Goal: Information Seeking & Learning: Check status

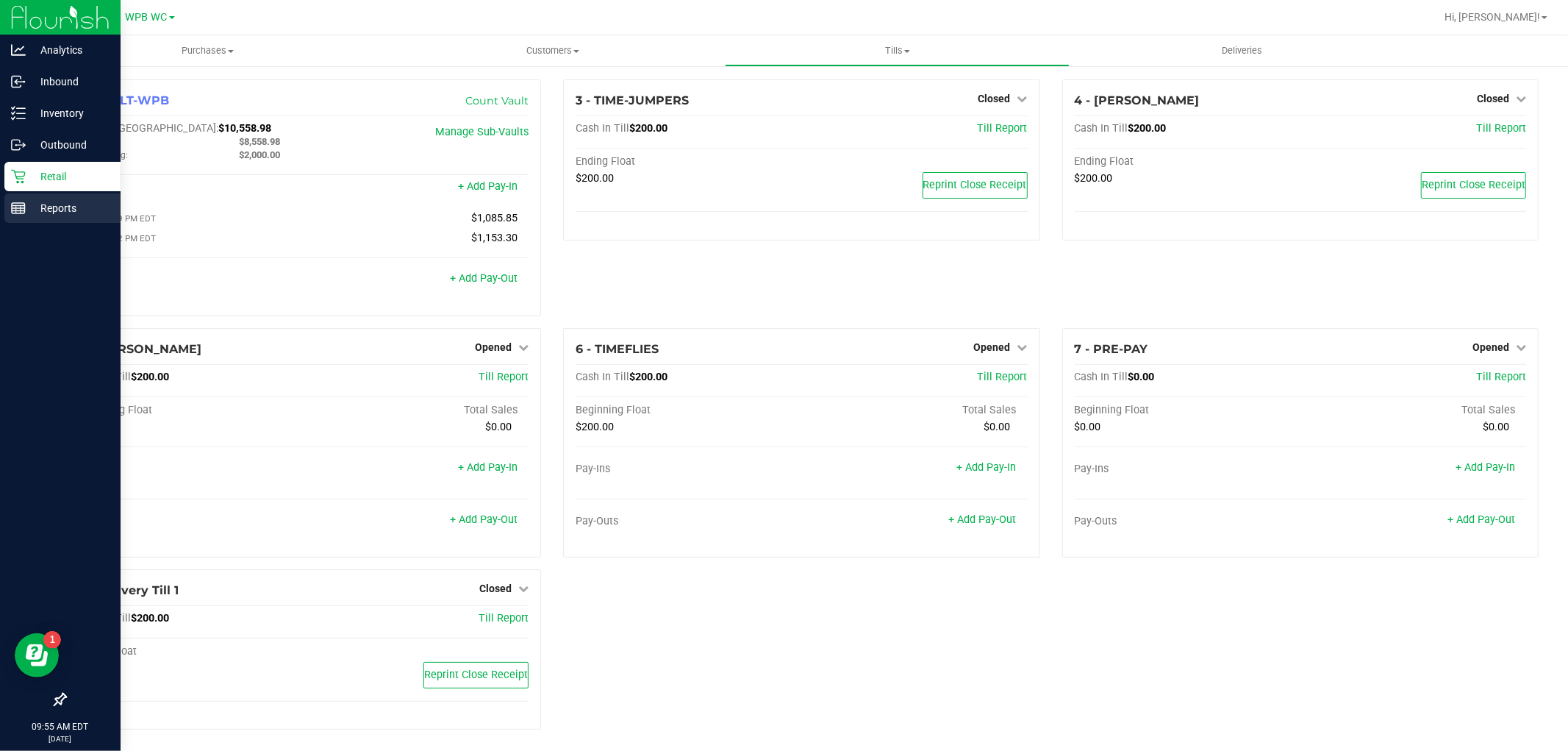
click at [26, 203] on p "Reports" at bounding box center [70, 208] width 88 height 17
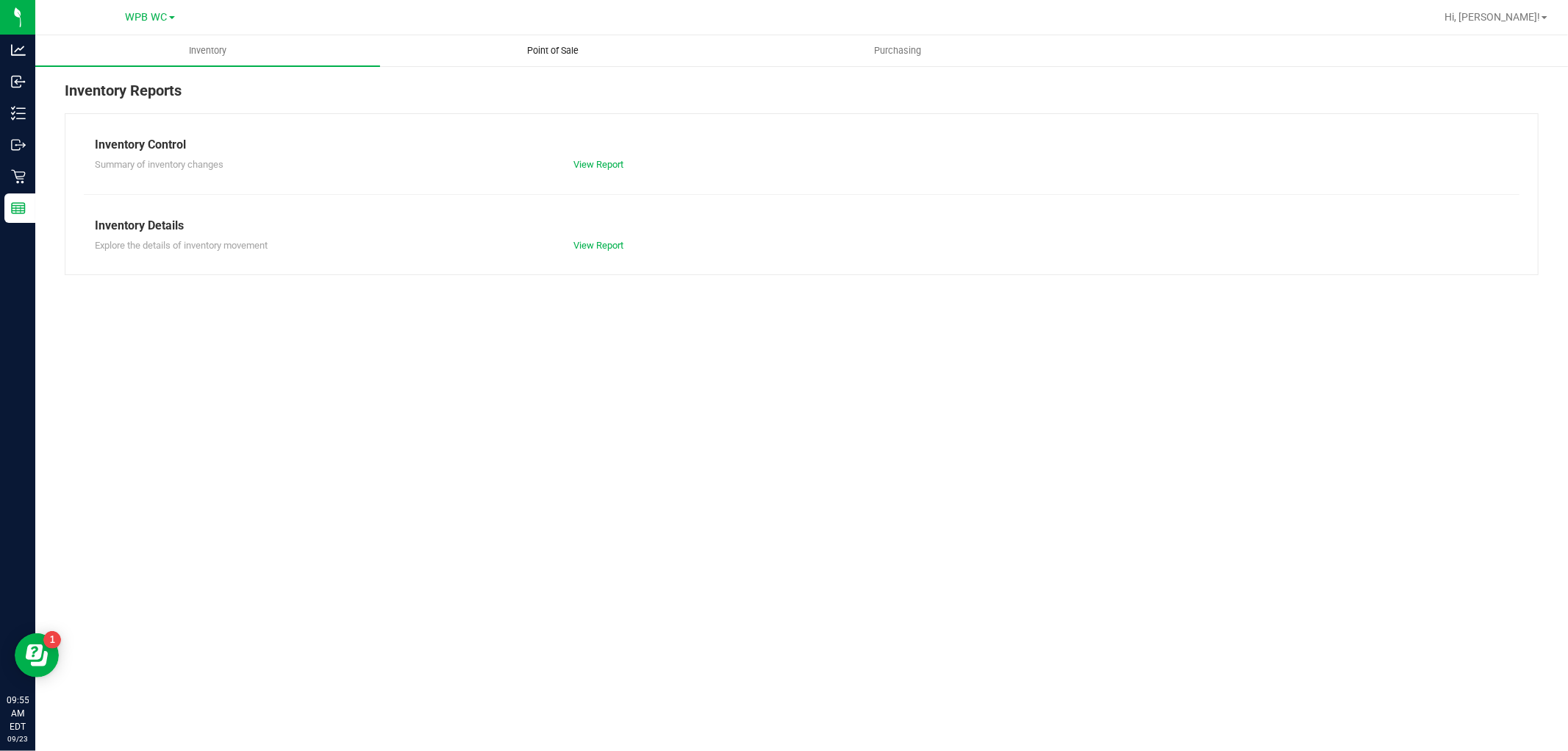
click at [556, 48] on span "Point of Sale" at bounding box center [553, 50] width 91 height 13
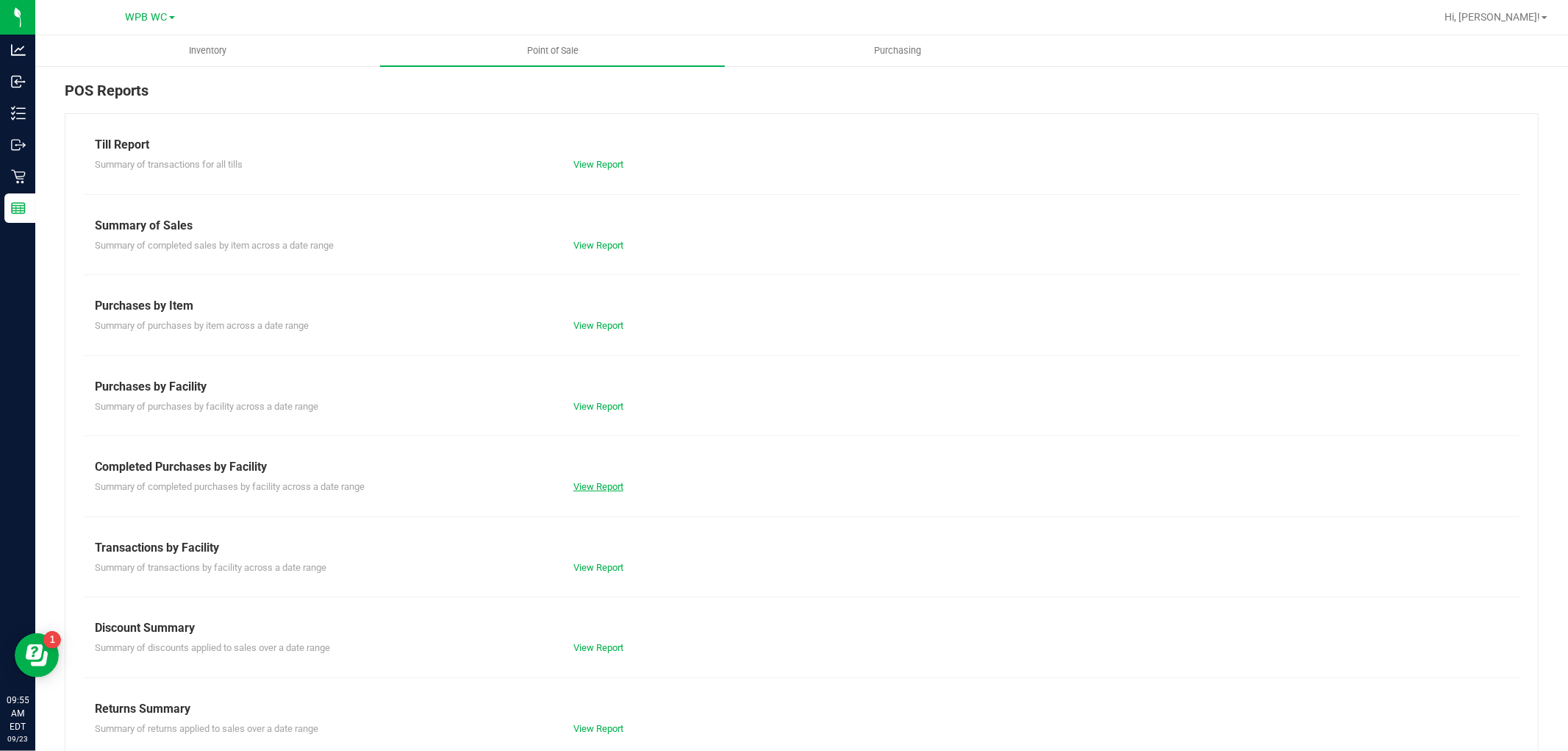
click at [586, 481] on link "View Report" at bounding box center [598, 486] width 50 height 11
